Goal: Find specific page/section: Find specific page/section

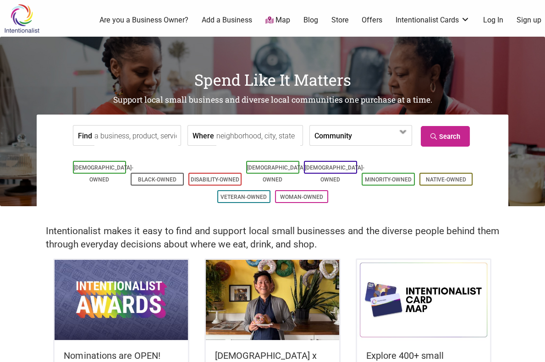
click at [147, 137] on input "Find" at bounding box center [136, 136] width 84 height 21
type input "k street bbq"
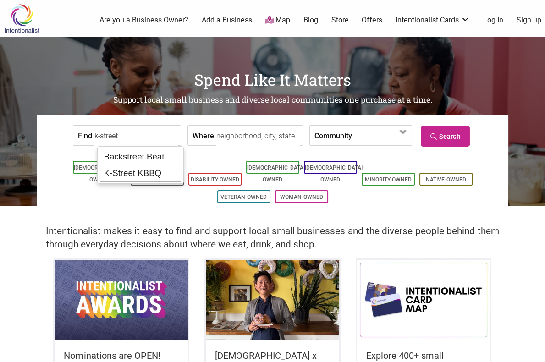
click at [133, 173] on div "K-Street KBBQ" at bounding box center [140, 172] width 81 height 17
type input "K-Street KBBQ"
